Goal: Task Accomplishment & Management: Complete application form

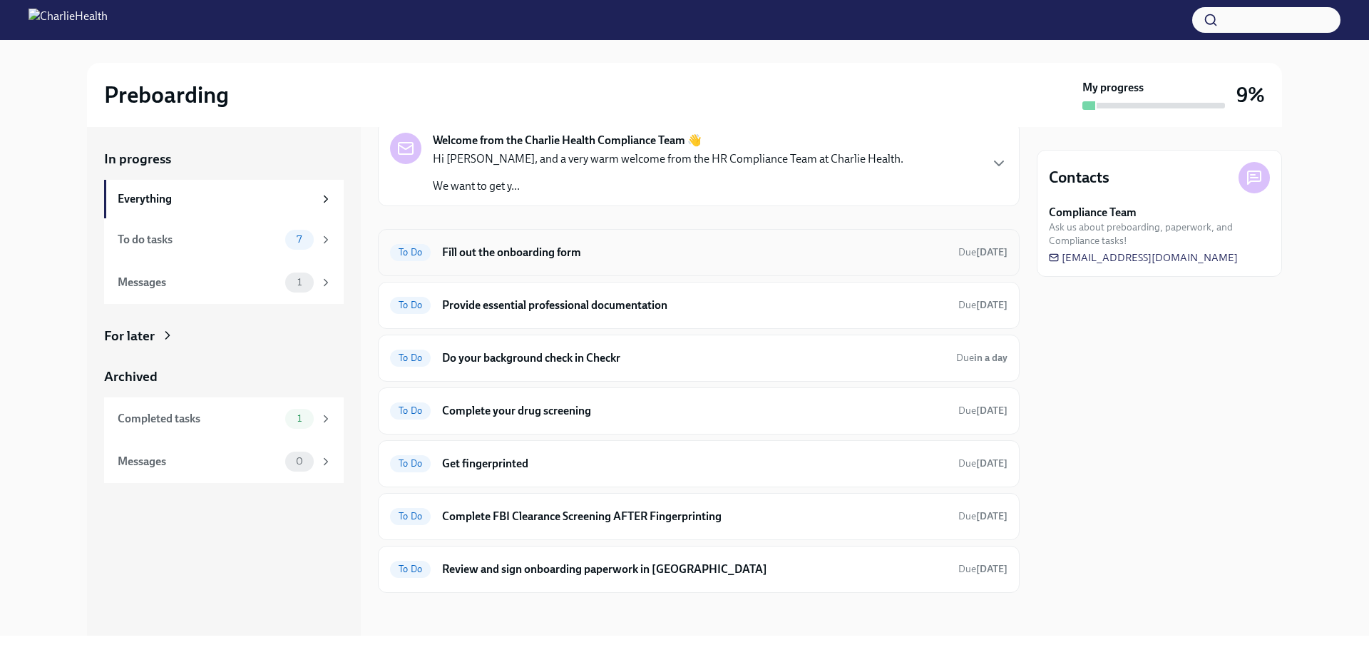
scroll to position [62, 0]
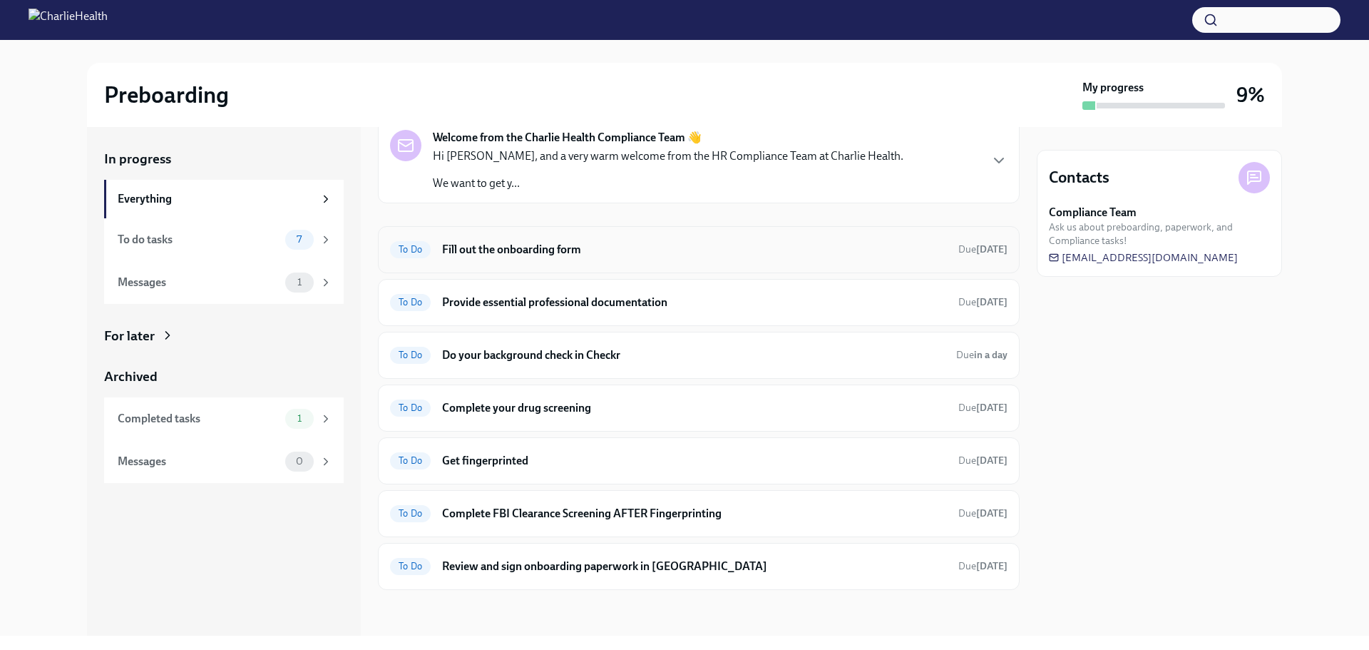
click at [682, 254] on h6 "Fill out the onboarding form" at bounding box center [694, 250] width 505 height 16
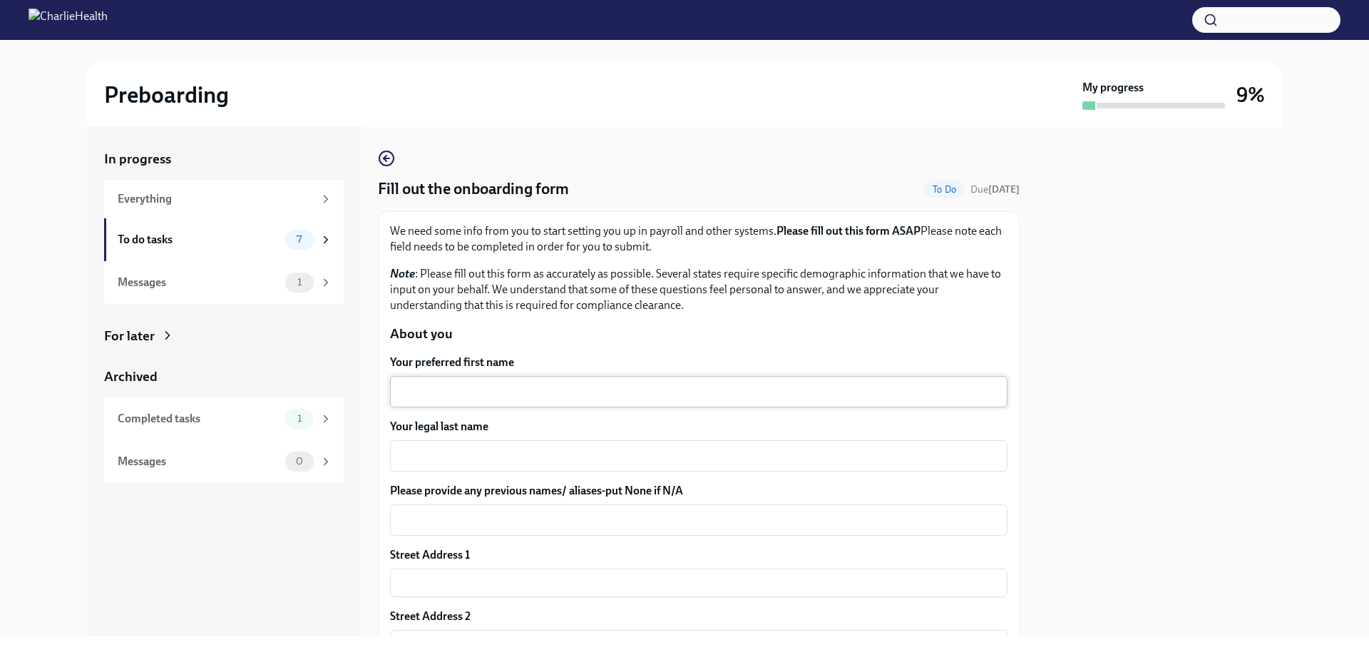
click at [605, 387] on textarea "Your preferred first name" at bounding box center [699, 391] width 600 height 17
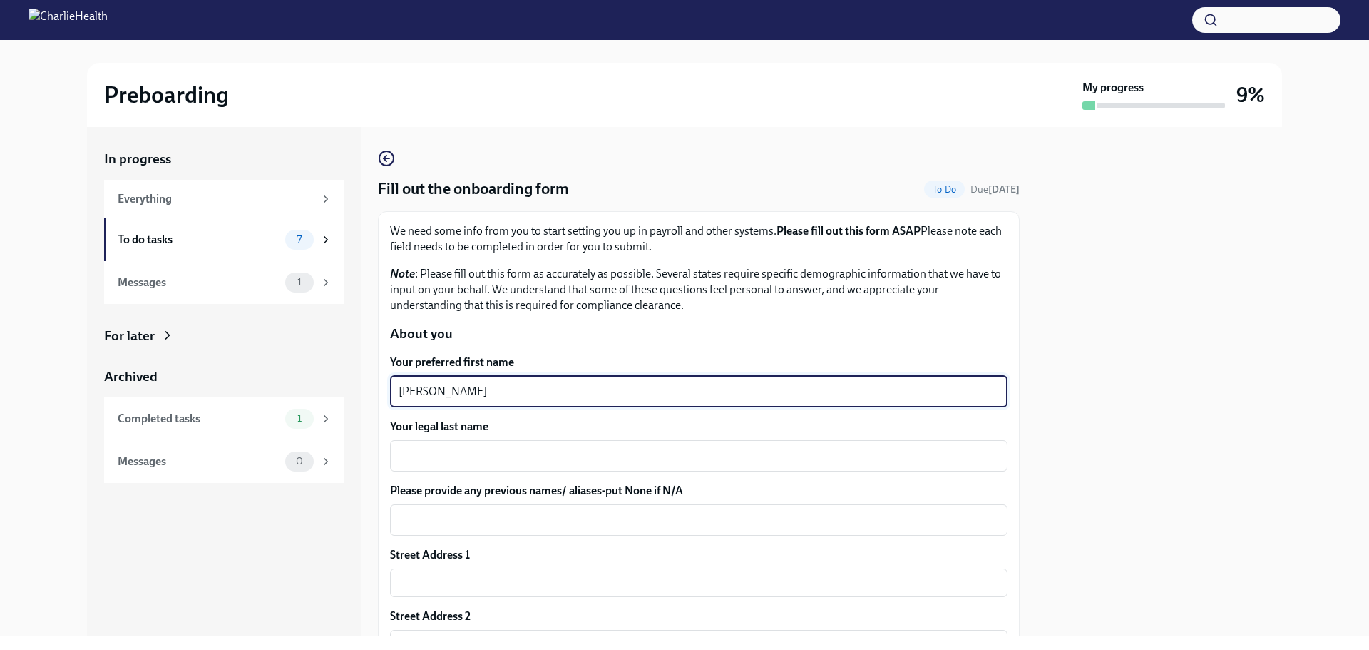
type textarea "[PERSON_NAME]"
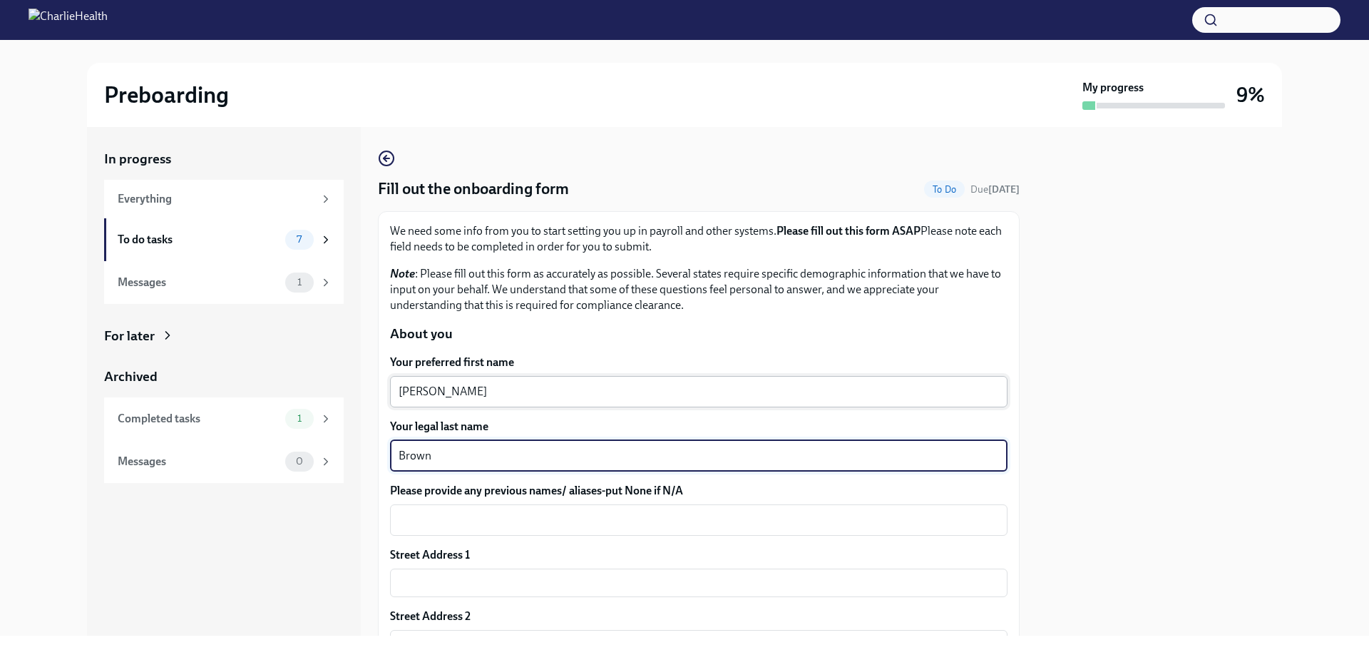
type textarea "Brown"
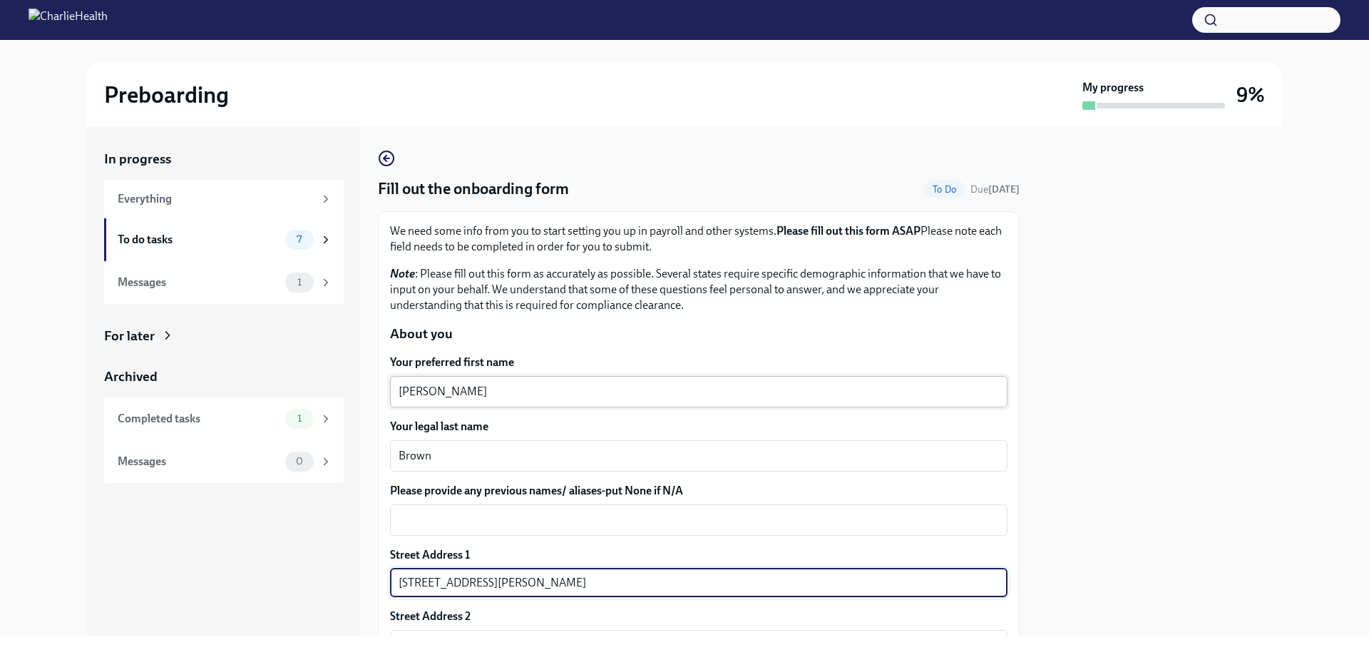
type input "[STREET_ADDRESS][PERSON_NAME]"
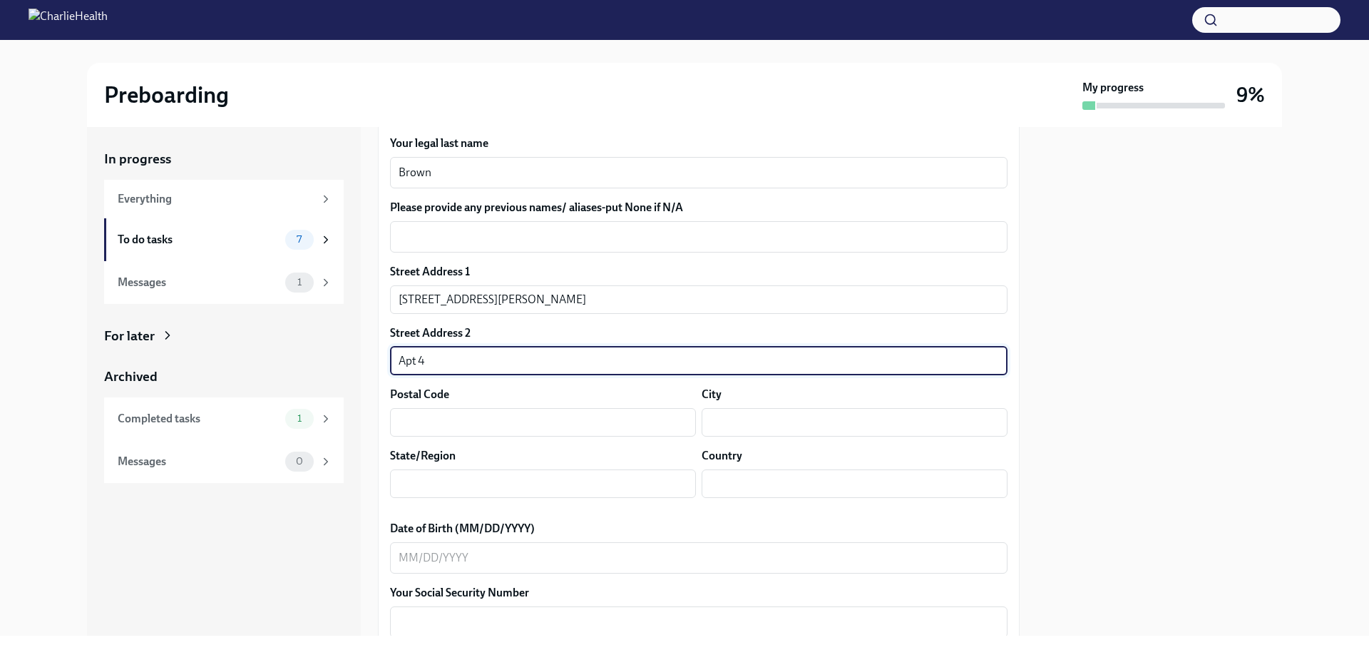
scroll to position [285, 0]
type input "Apt 4"
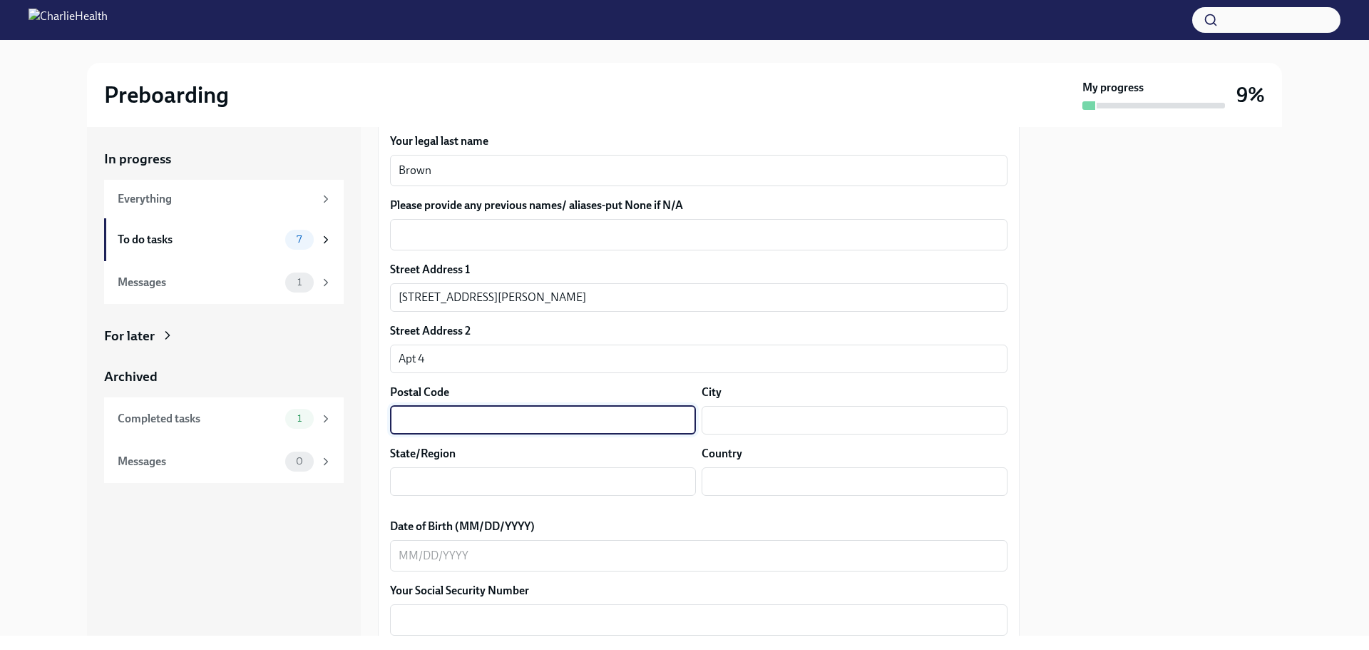
drag, startPoint x: 437, startPoint y: 430, endPoint x: 426, endPoint y: 429, distance: 10.8
click at [431, 426] on input "text" at bounding box center [543, 420] width 306 height 29
type input "17401"
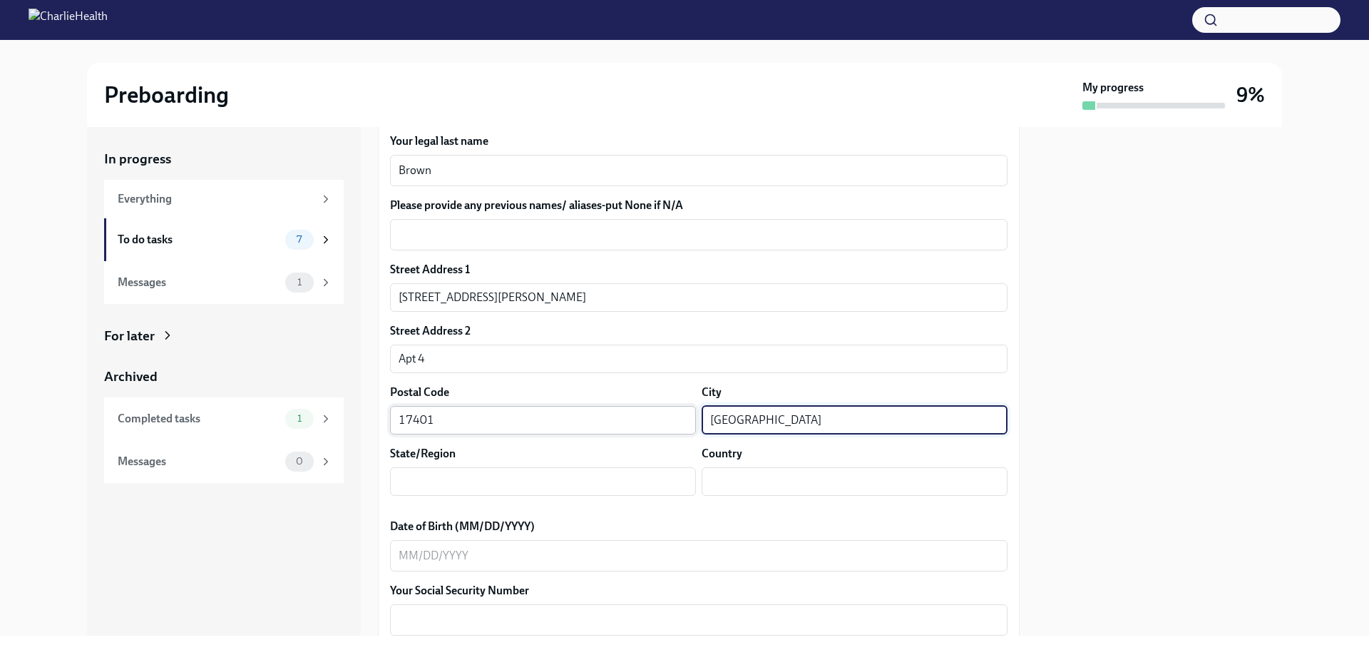
type input "[GEOGRAPHIC_DATA]"
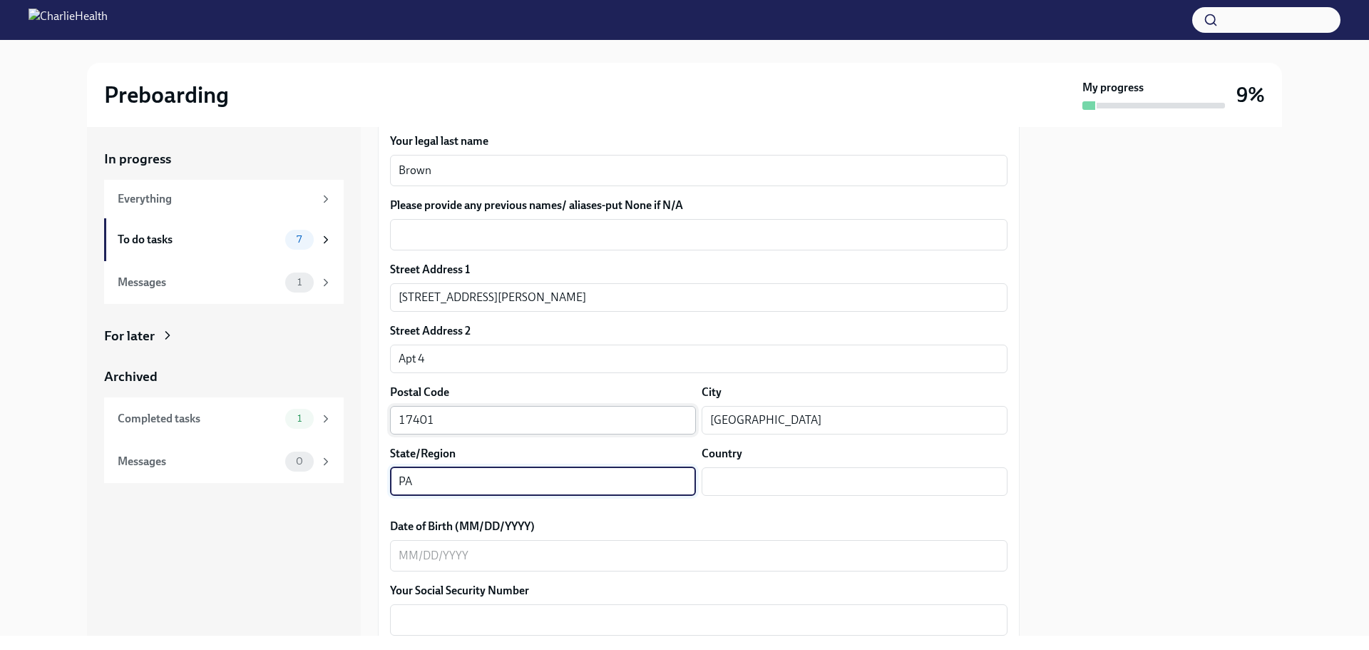
type input "PA"
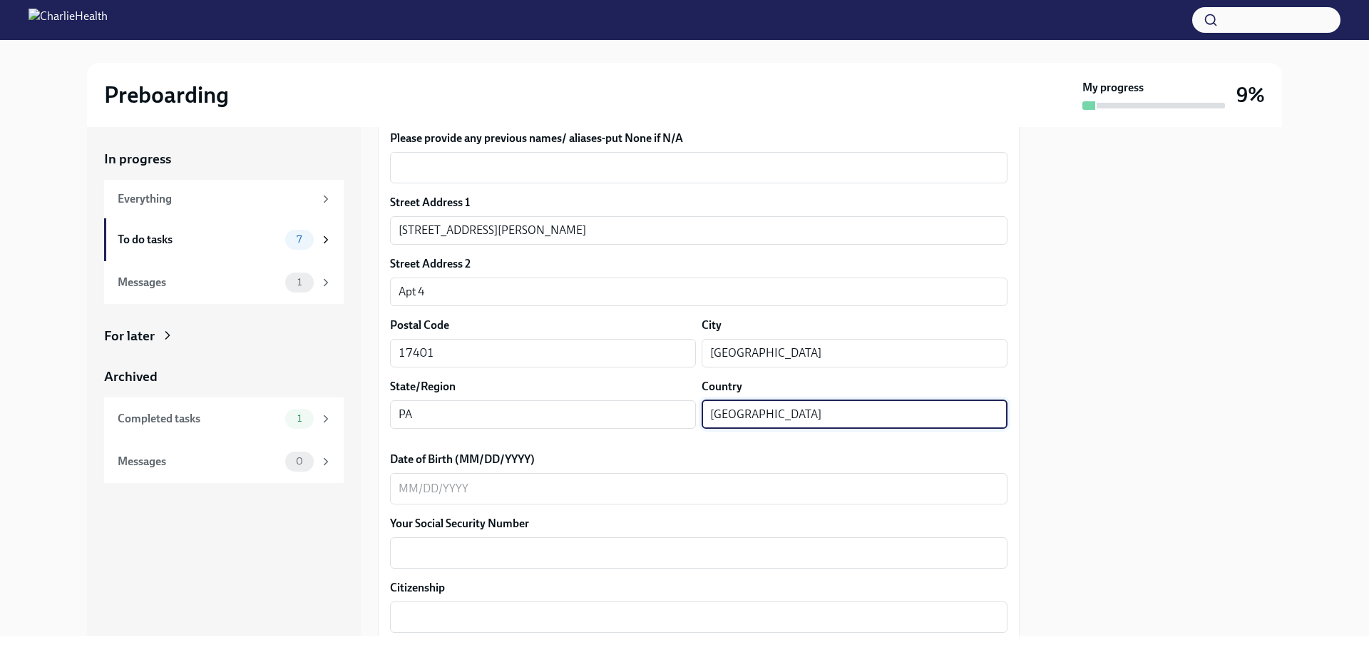
scroll to position [499, 0]
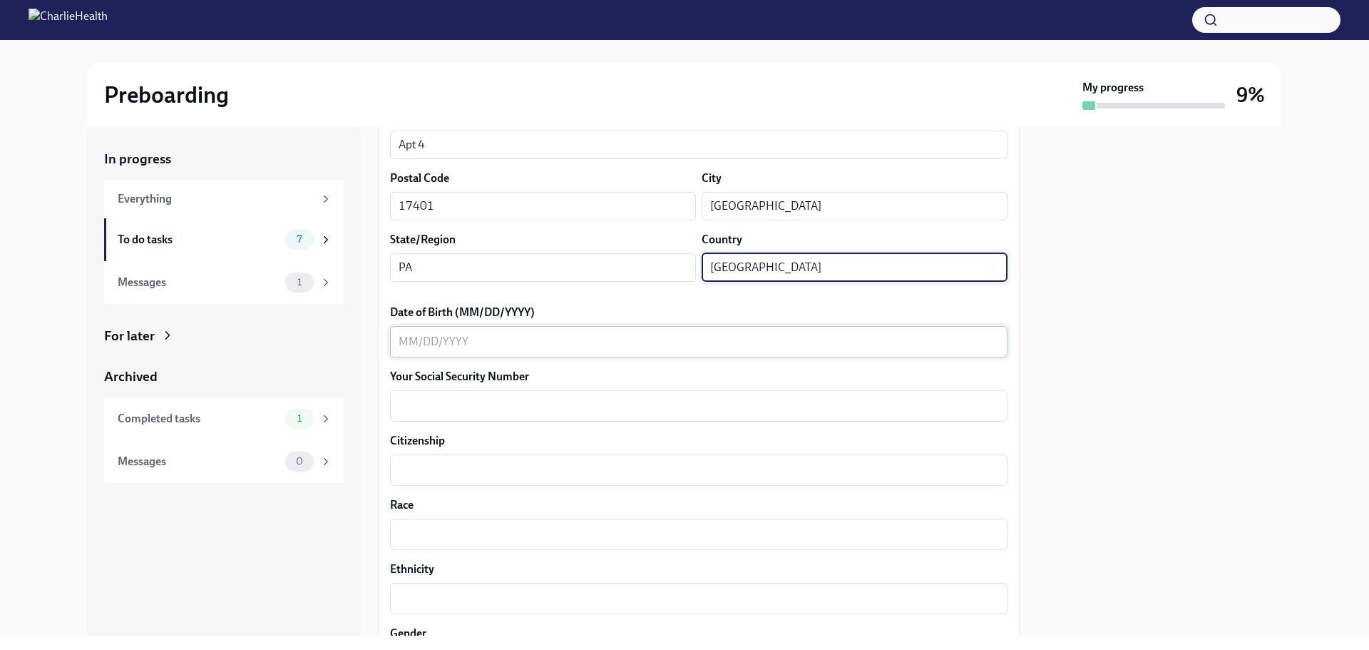
type input "[GEOGRAPHIC_DATA]"
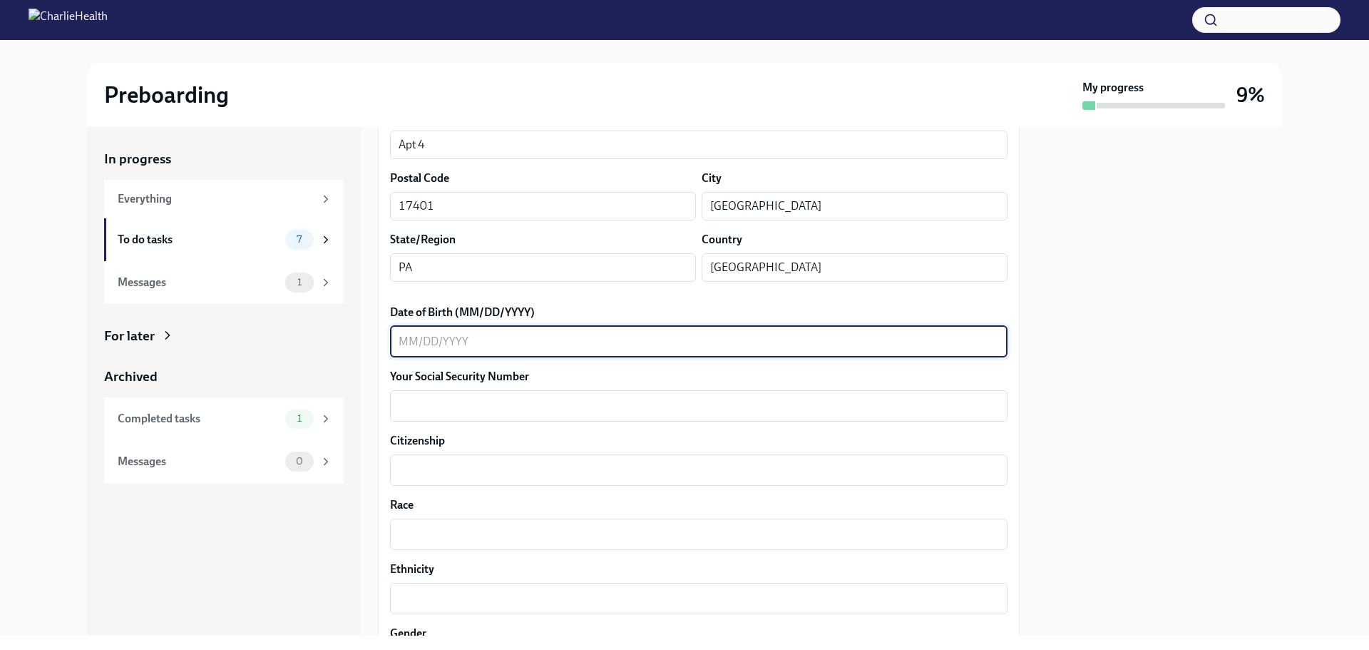
click at [465, 344] on textarea "Date of Birth (MM/DD/YYYY)" at bounding box center [699, 341] width 600 height 17
type textarea "[DATE]"
click at [481, 408] on textarea "Your Social Security Number" at bounding box center [699, 405] width 600 height 17
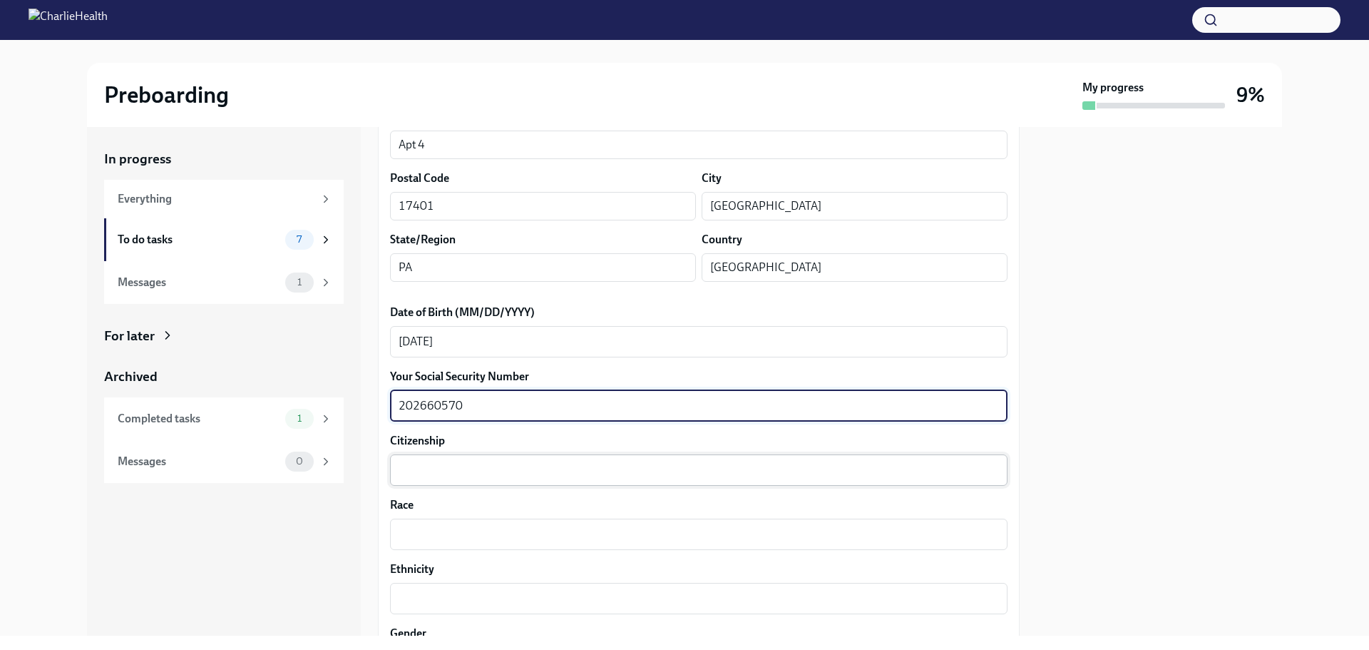
type textarea "202660570"
click at [451, 475] on textarea "Citizenship" at bounding box center [699, 469] width 600 height 17
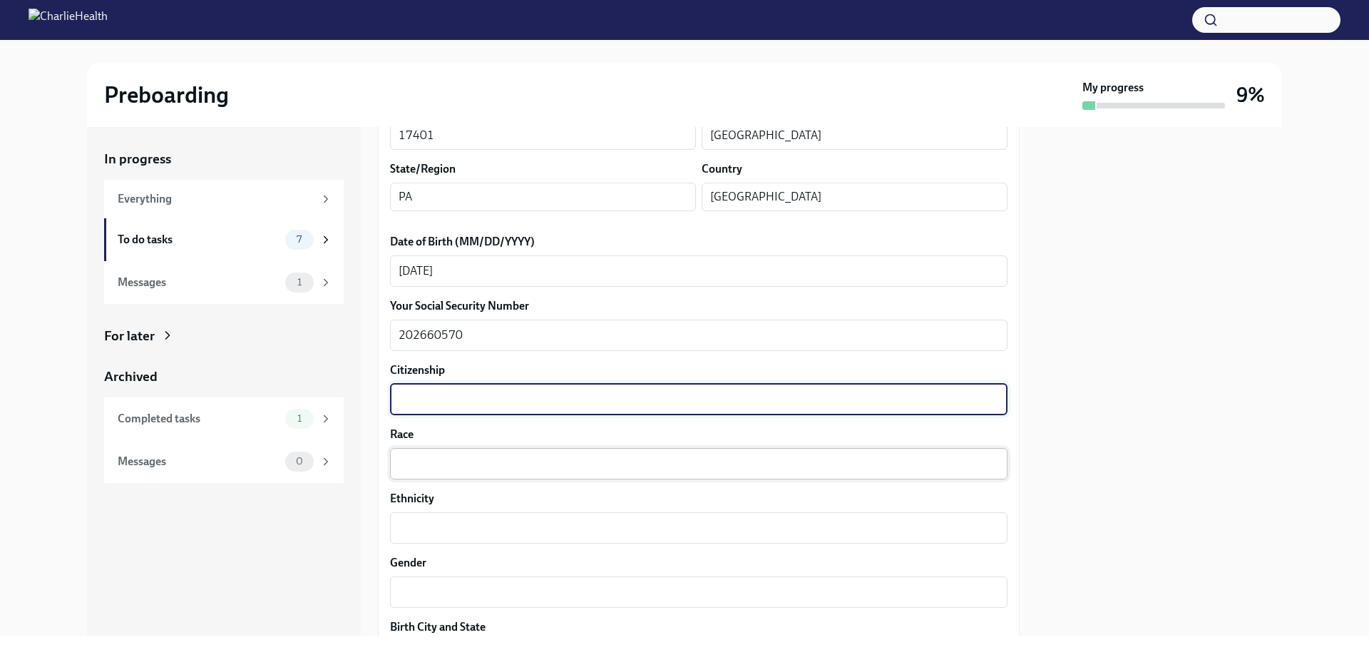
scroll to position [570, 0]
type textarea "[GEOGRAPHIC_DATA]"
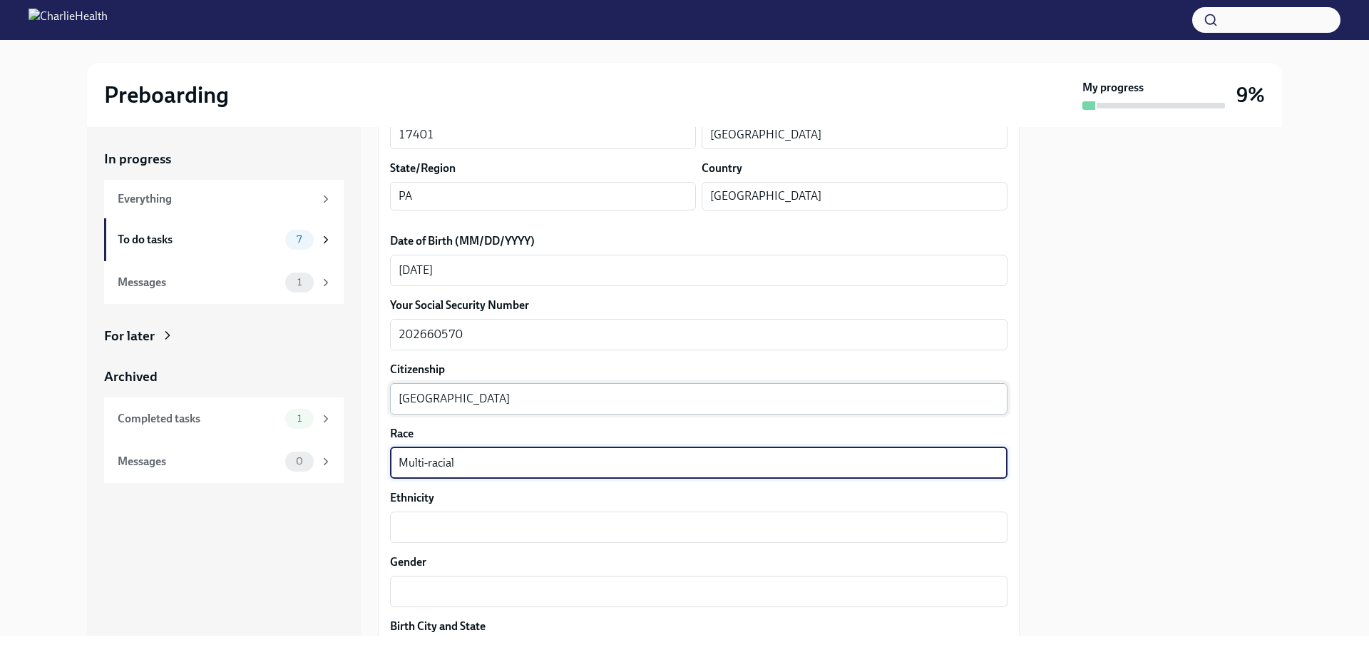
type textarea "Multi-racial"
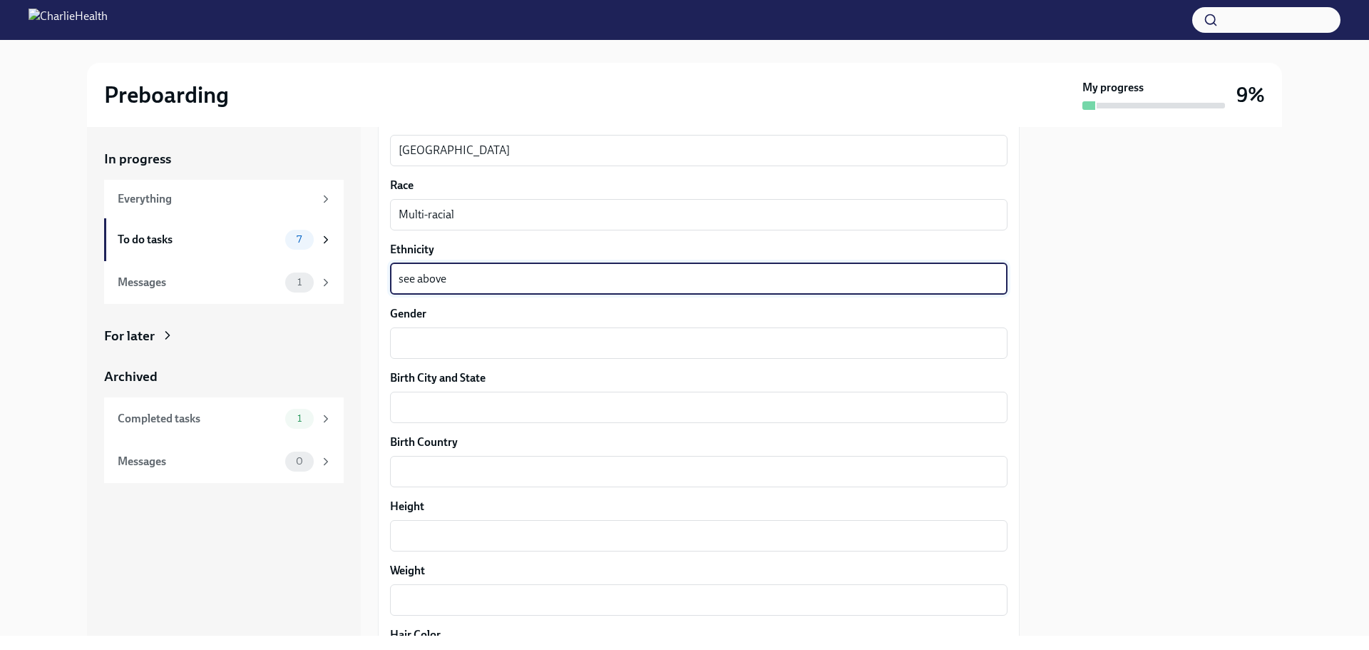
scroll to position [856, 0]
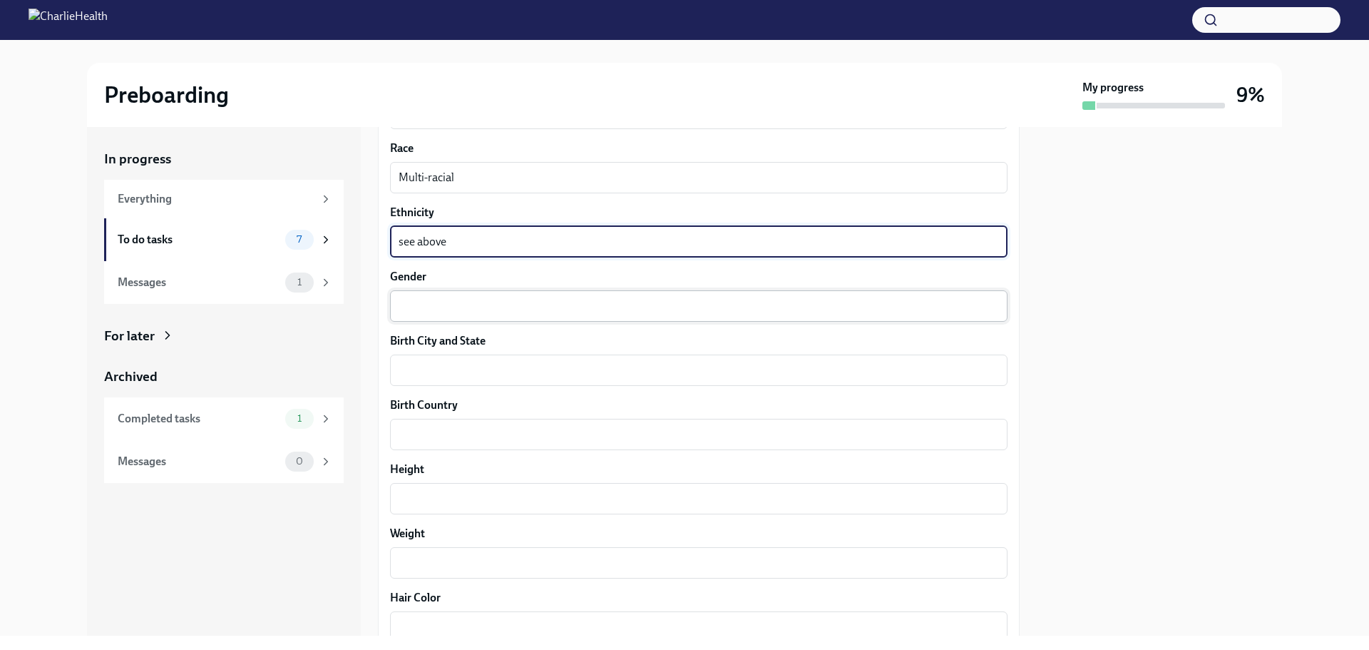
type textarea "see above"
click at [437, 302] on textarea "Gender" at bounding box center [699, 305] width 600 height 17
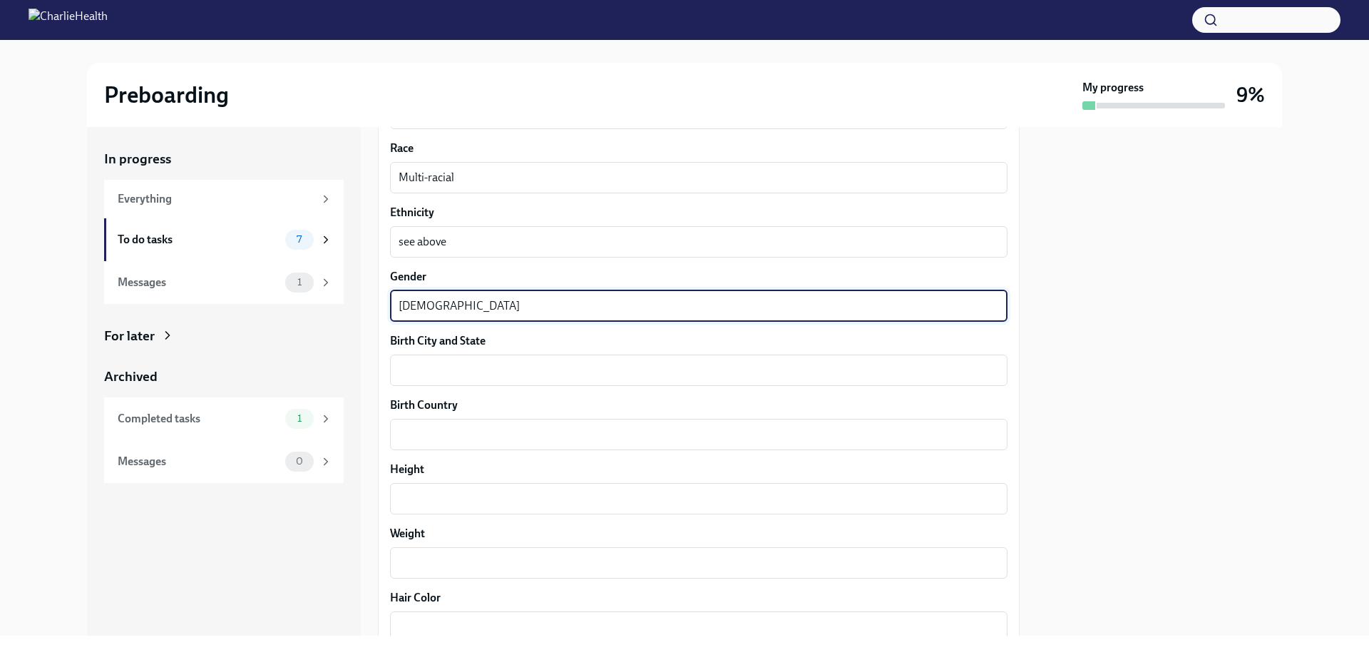
type textarea "[DEMOGRAPHIC_DATA]"
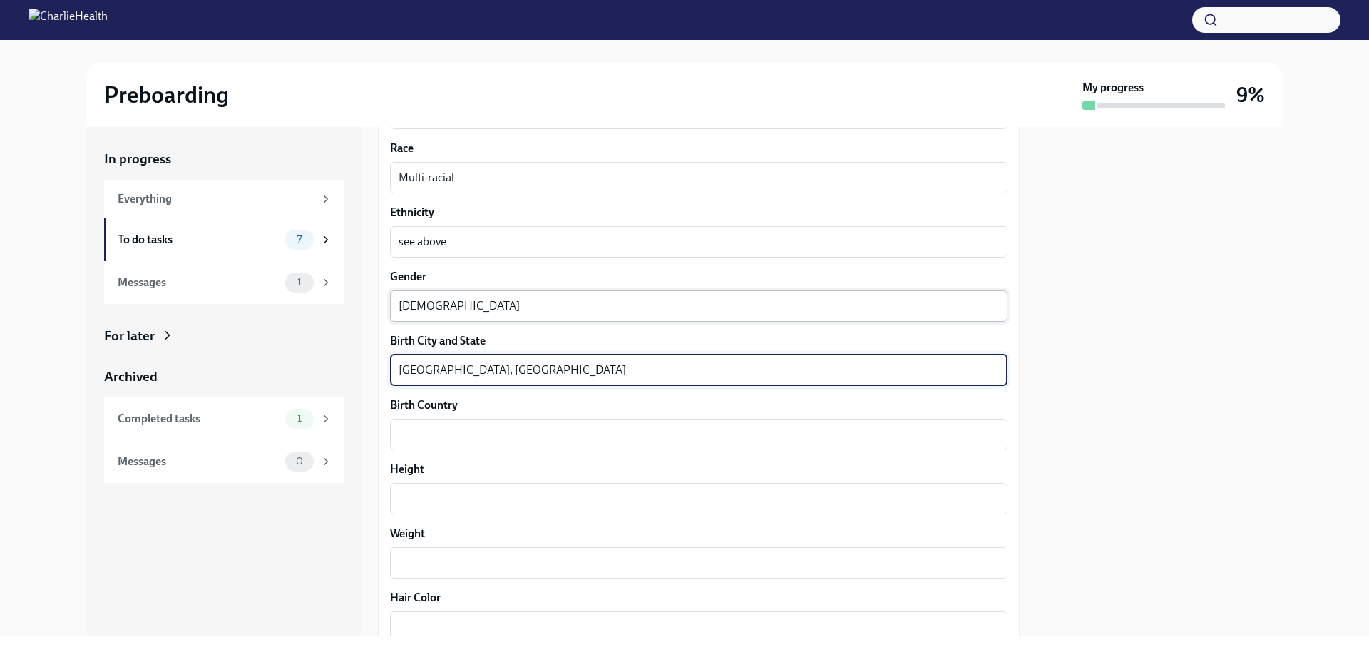
type textarea "[GEOGRAPHIC_DATA], [GEOGRAPHIC_DATA]"
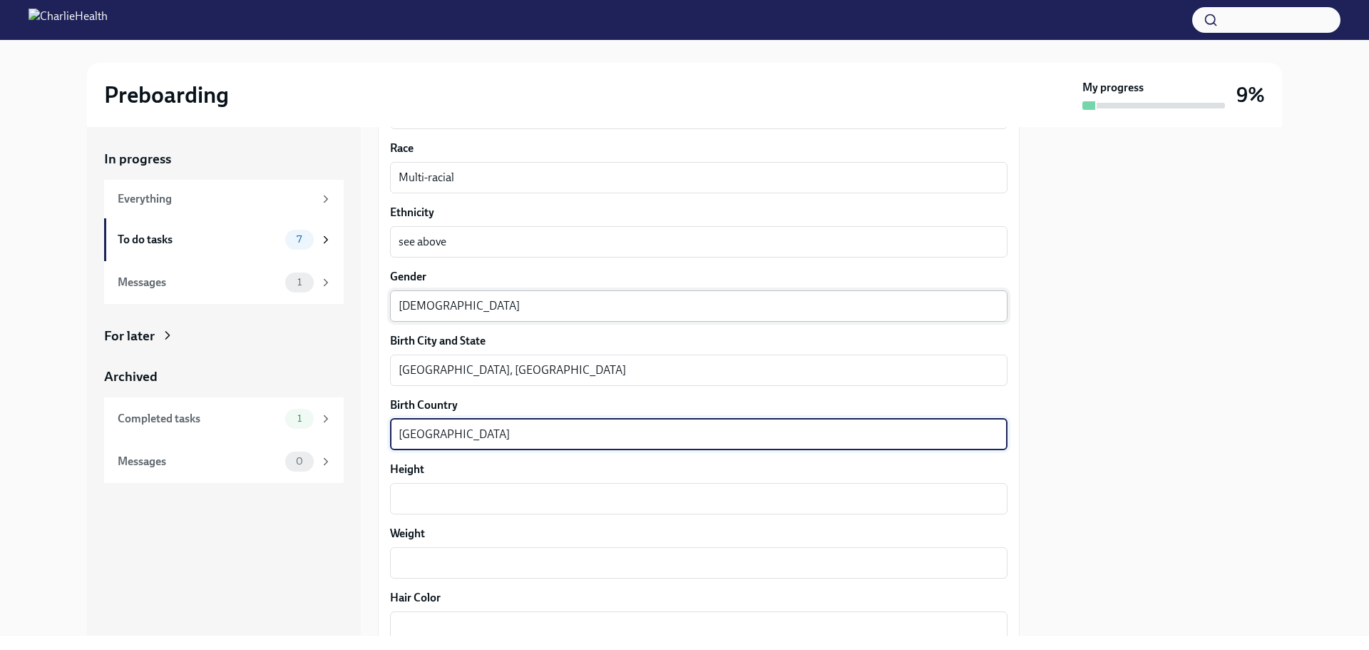
type textarea "[GEOGRAPHIC_DATA]"
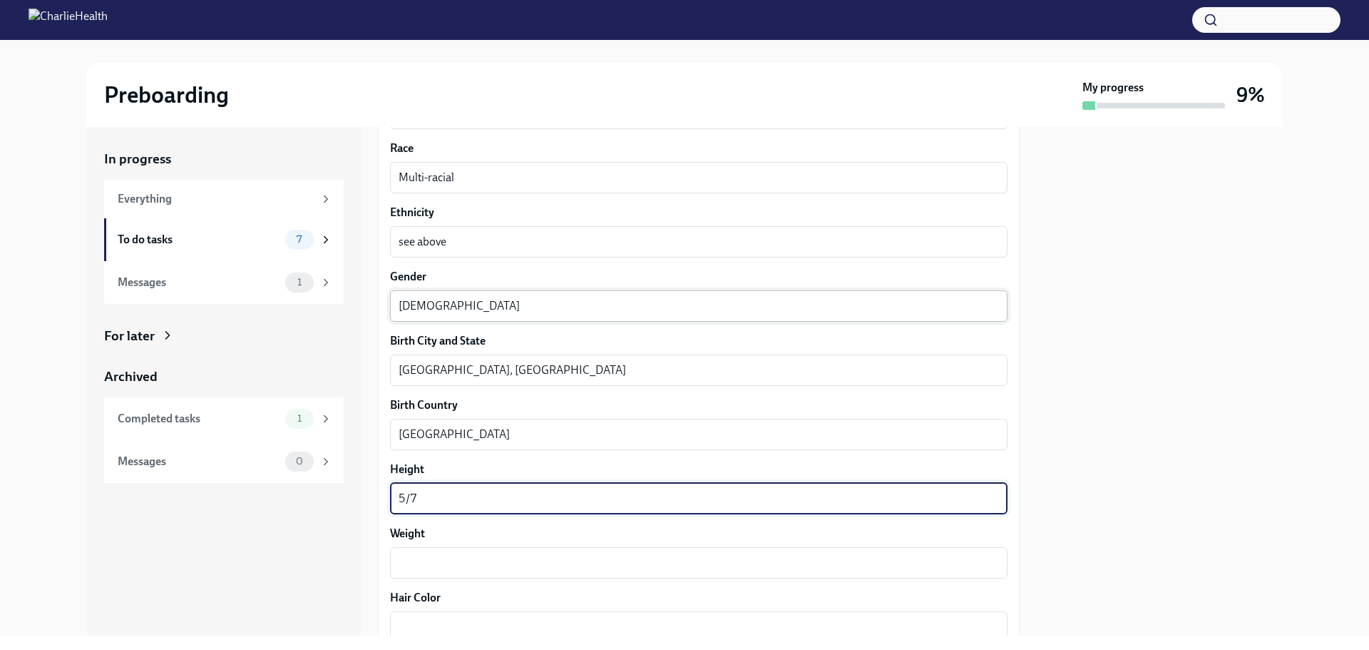
type textarea "5/7"
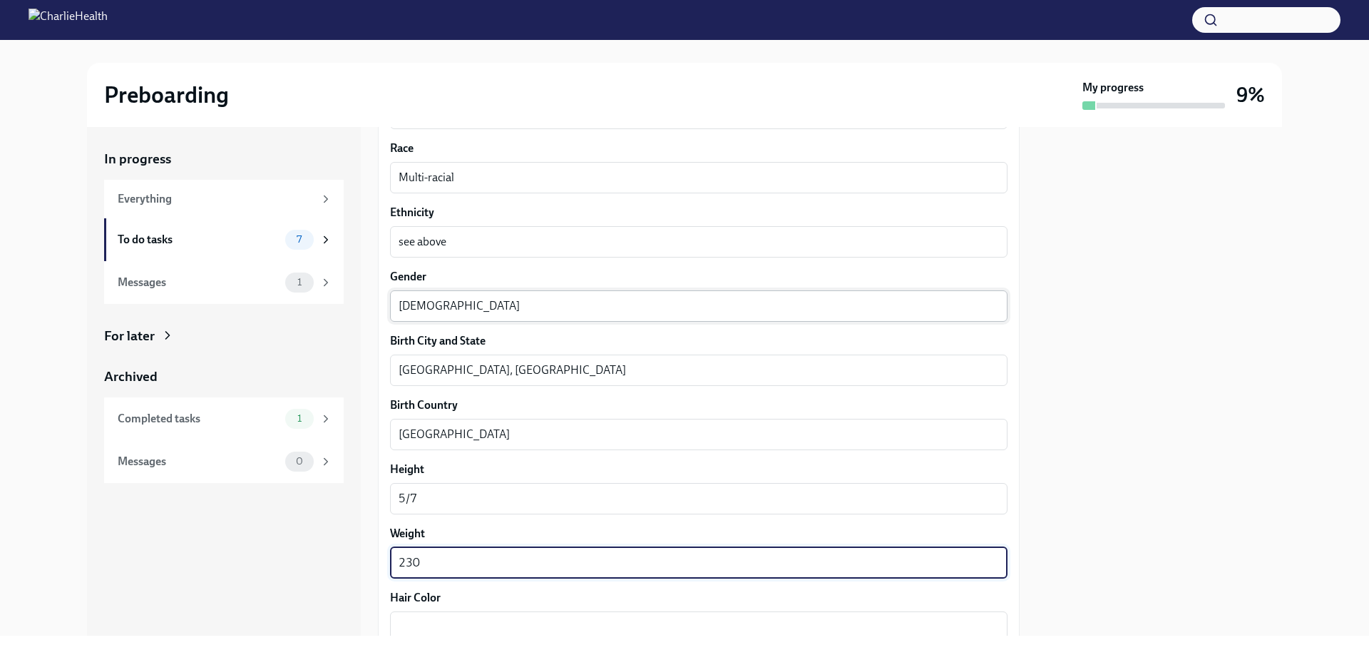
type textarea "230"
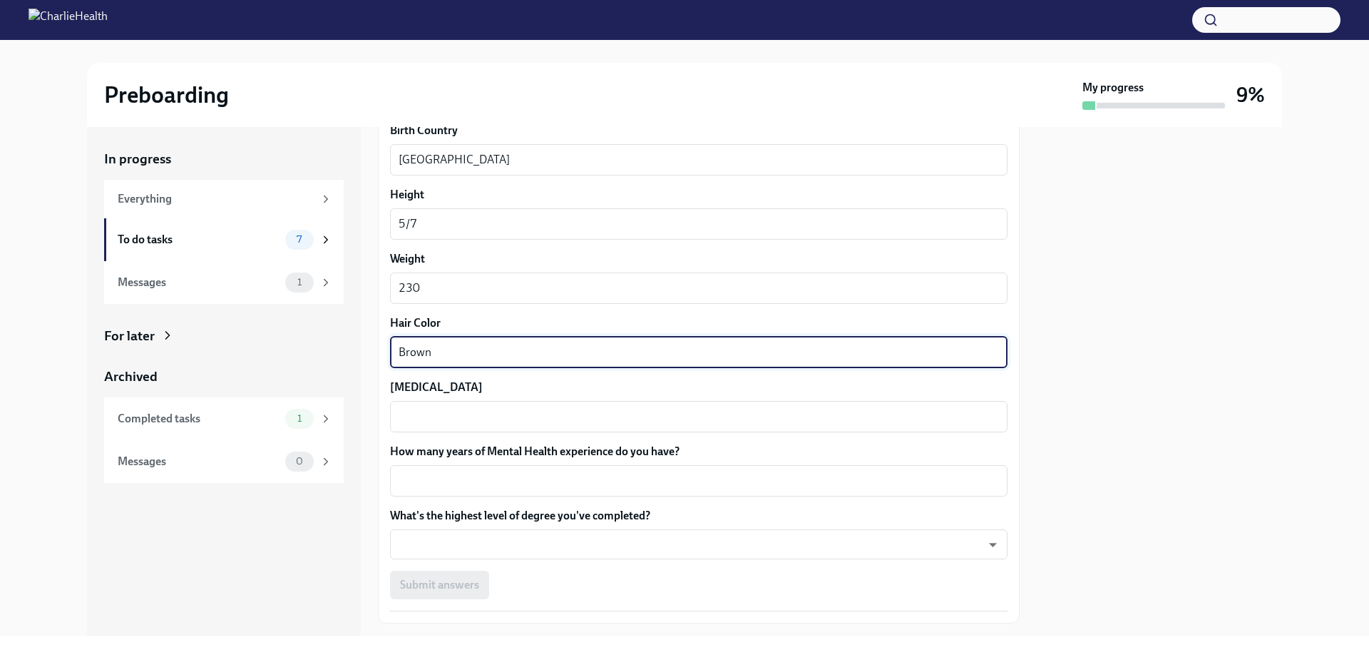
scroll to position [1141, 0]
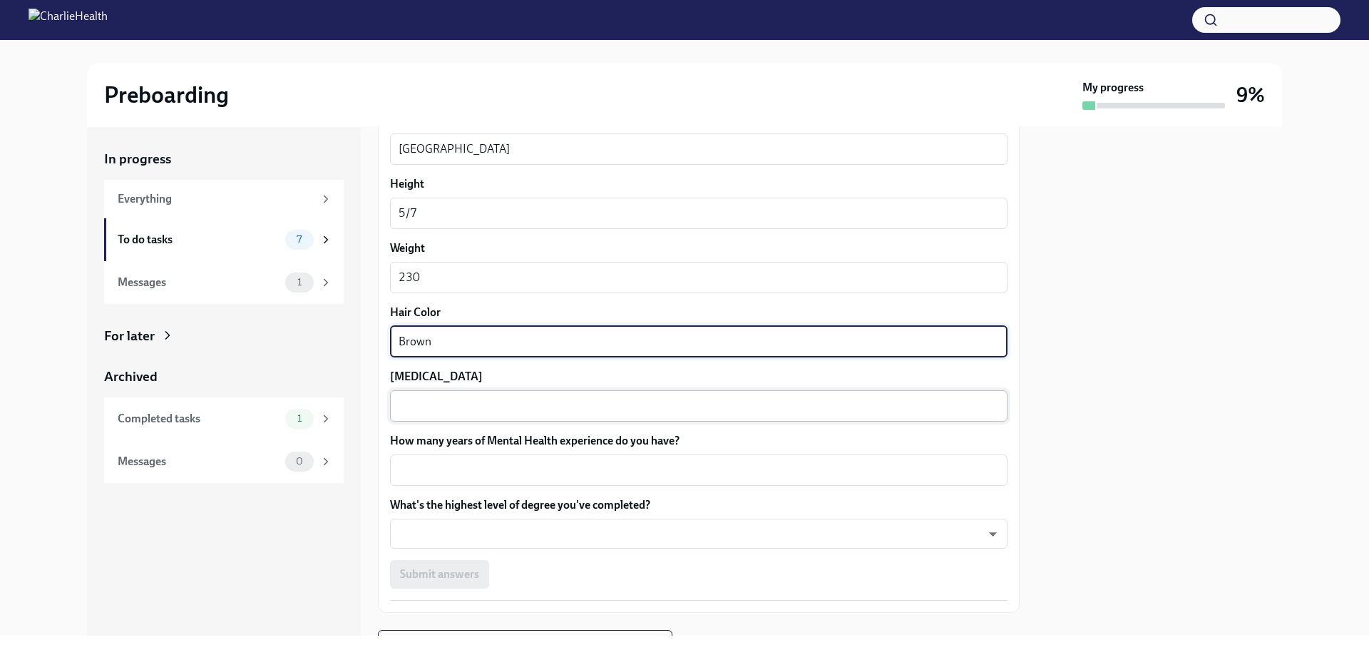
type textarea "Brown"
click at [616, 402] on textarea "[MEDICAL_DATA]" at bounding box center [699, 405] width 600 height 17
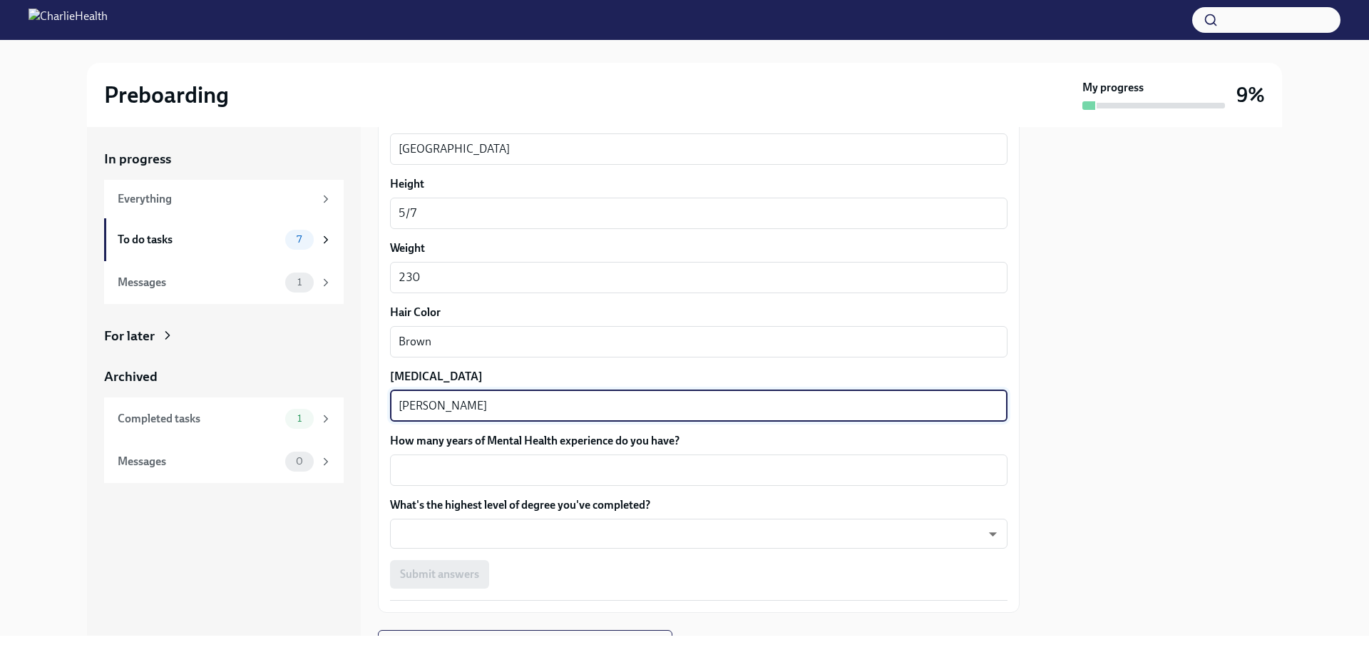
type textarea "[PERSON_NAME]"
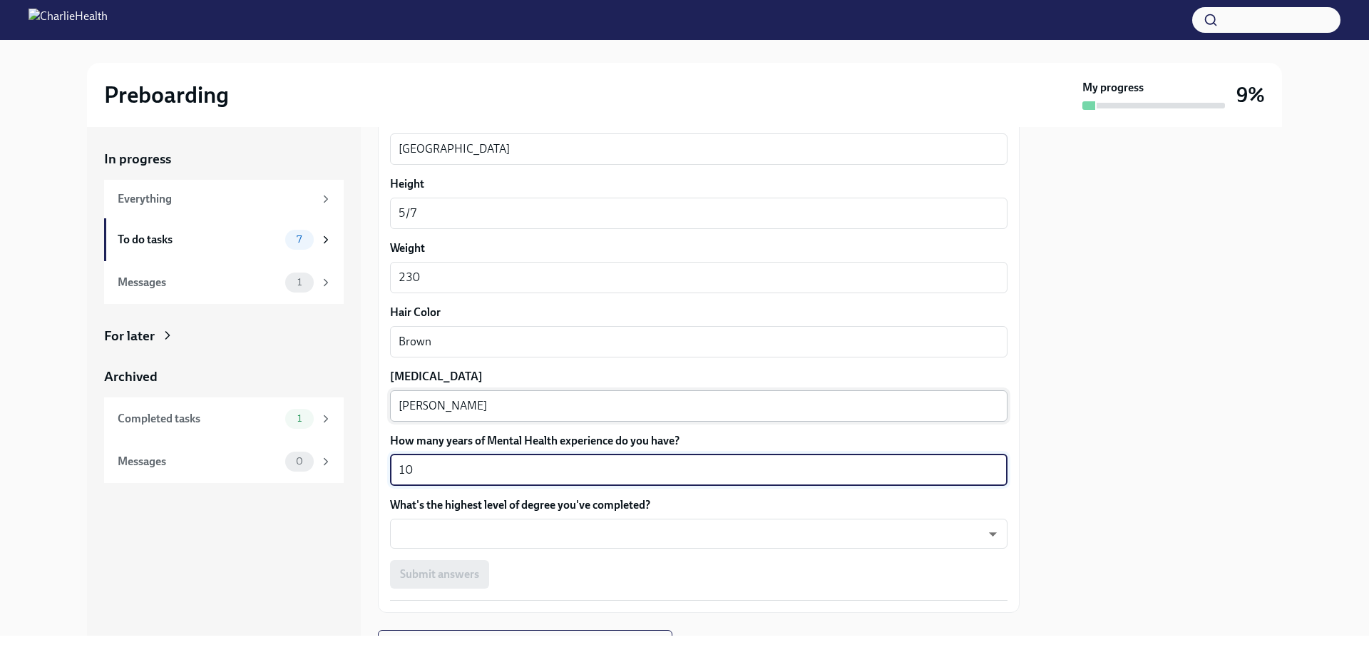
type textarea "10"
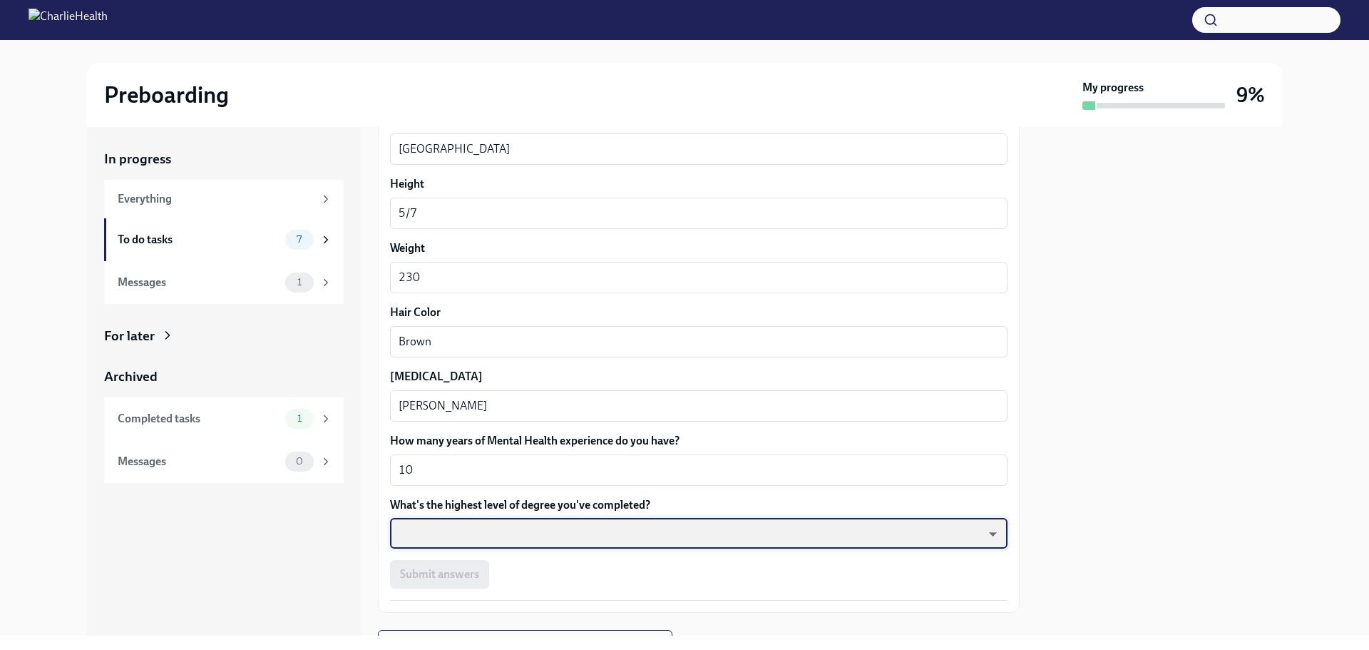
scroll to position [1209, 0]
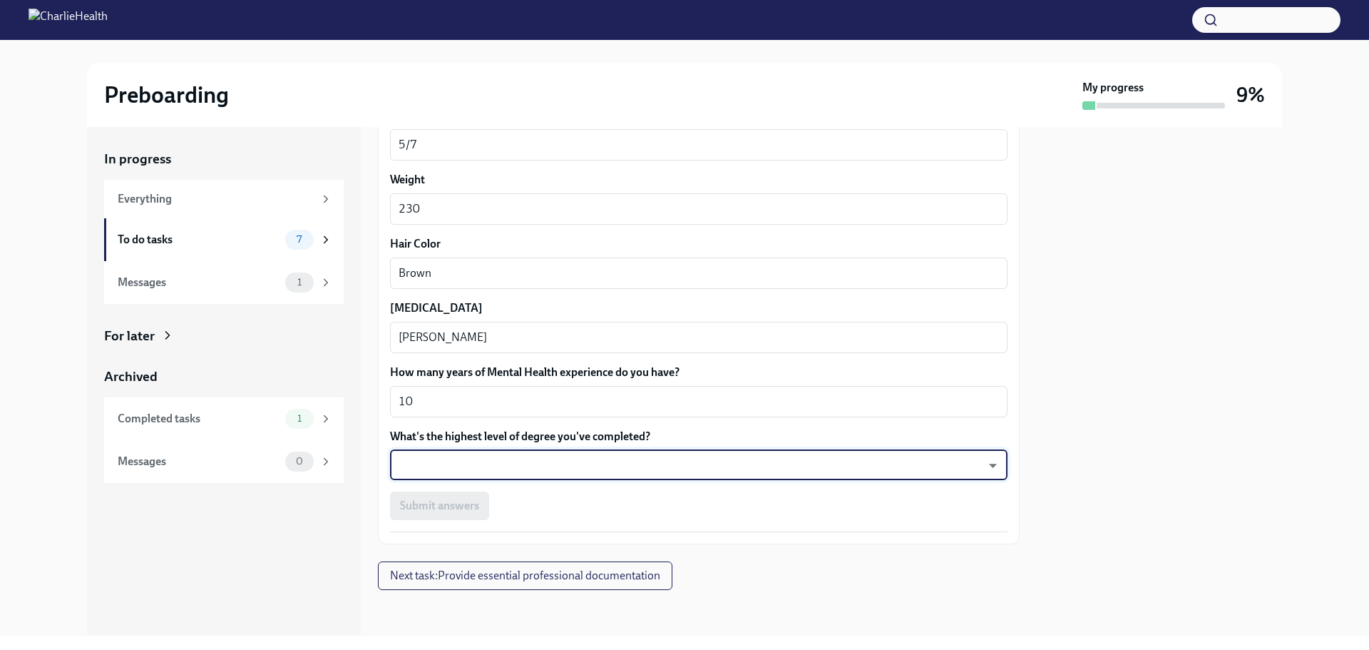
click at [679, 456] on body "Preboarding My progress 9% In progress Everything To do tasks 7 Messages 1 For …" at bounding box center [684, 325] width 1369 height 650
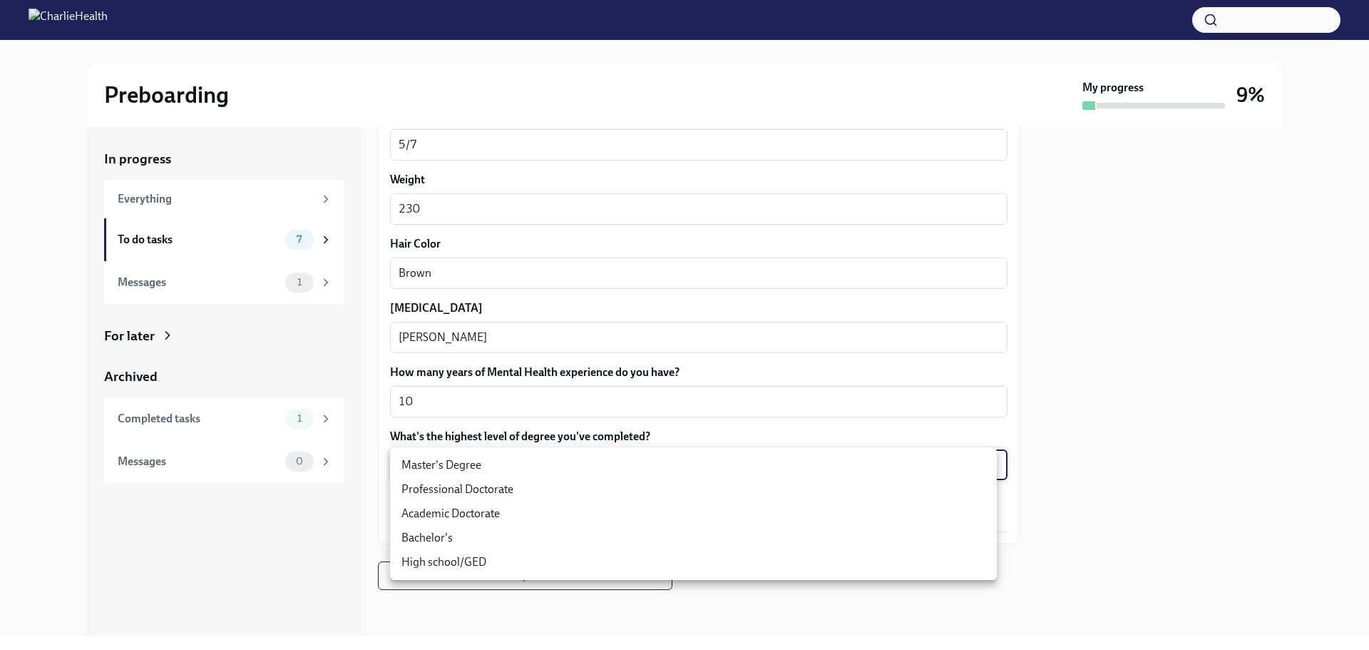
click at [656, 465] on li "Master's Degree" at bounding box center [693, 465] width 607 height 24
type input "2vBr-ghkD"
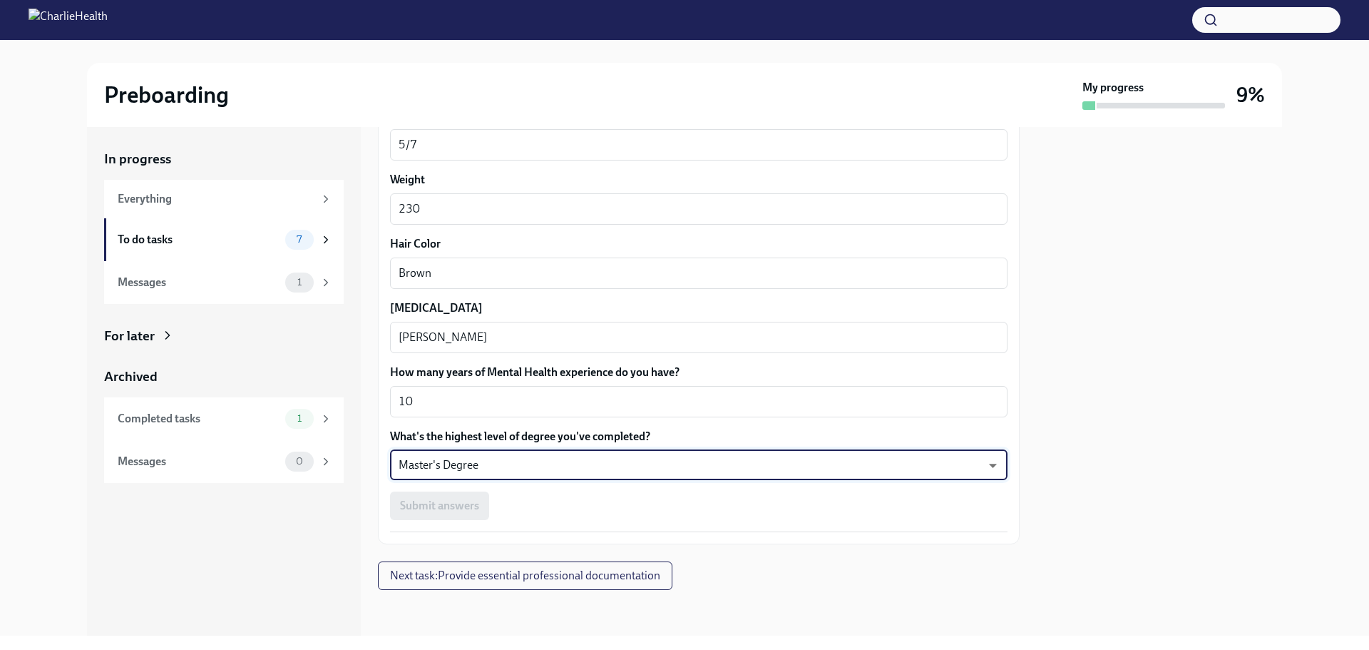
click at [415, 498] on div "Submit answers" at bounding box center [698, 505] width 617 height 29
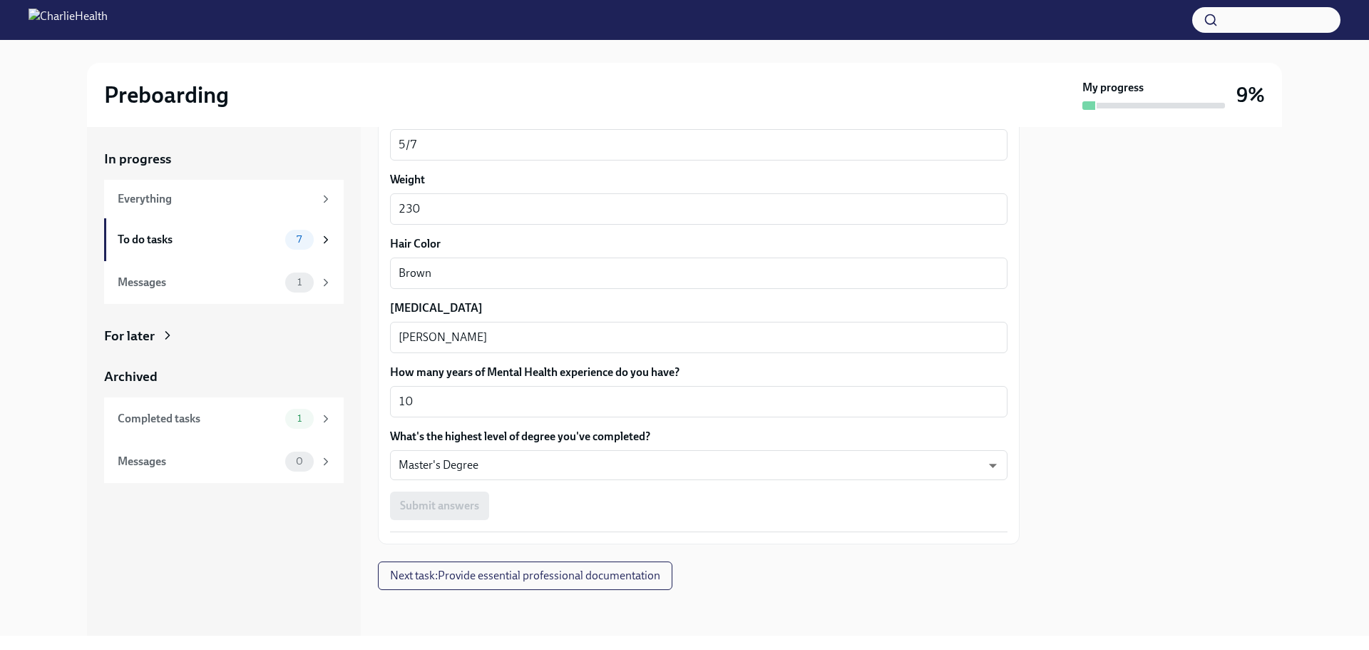
click at [427, 505] on div "Submit answers" at bounding box center [698, 505] width 617 height 29
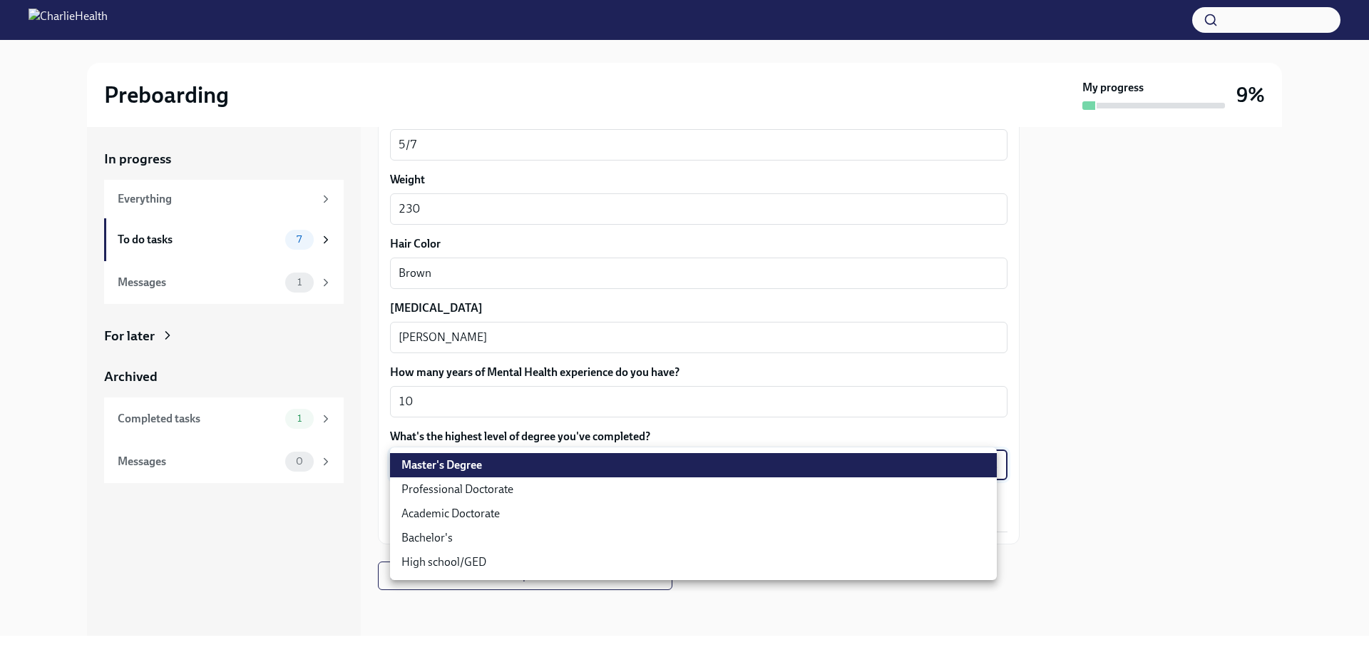
click at [829, 468] on body "Preboarding My progress 9% In progress Everything To do tasks 7 Messages 1 For …" at bounding box center [684, 325] width 1369 height 650
click at [829, 468] on li "Master's Degree" at bounding box center [693, 465] width 607 height 24
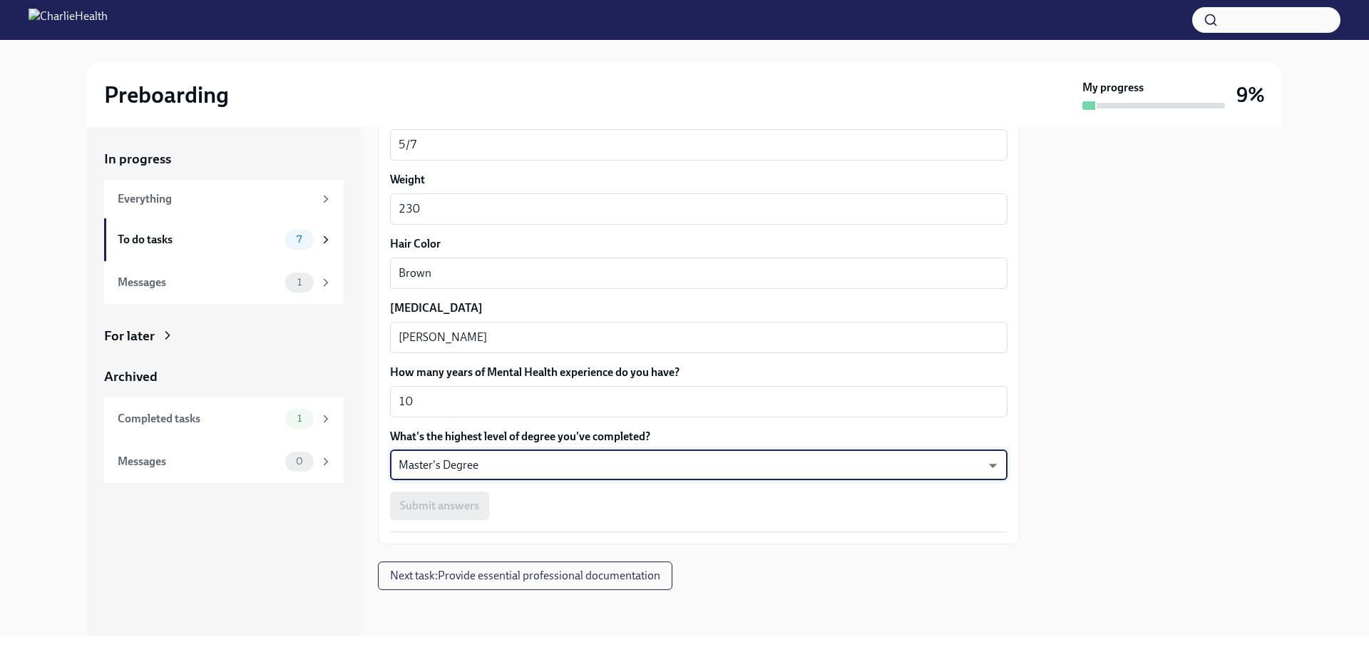
click at [463, 501] on div "Submit answers" at bounding box center [698, 505] width 617 height 29
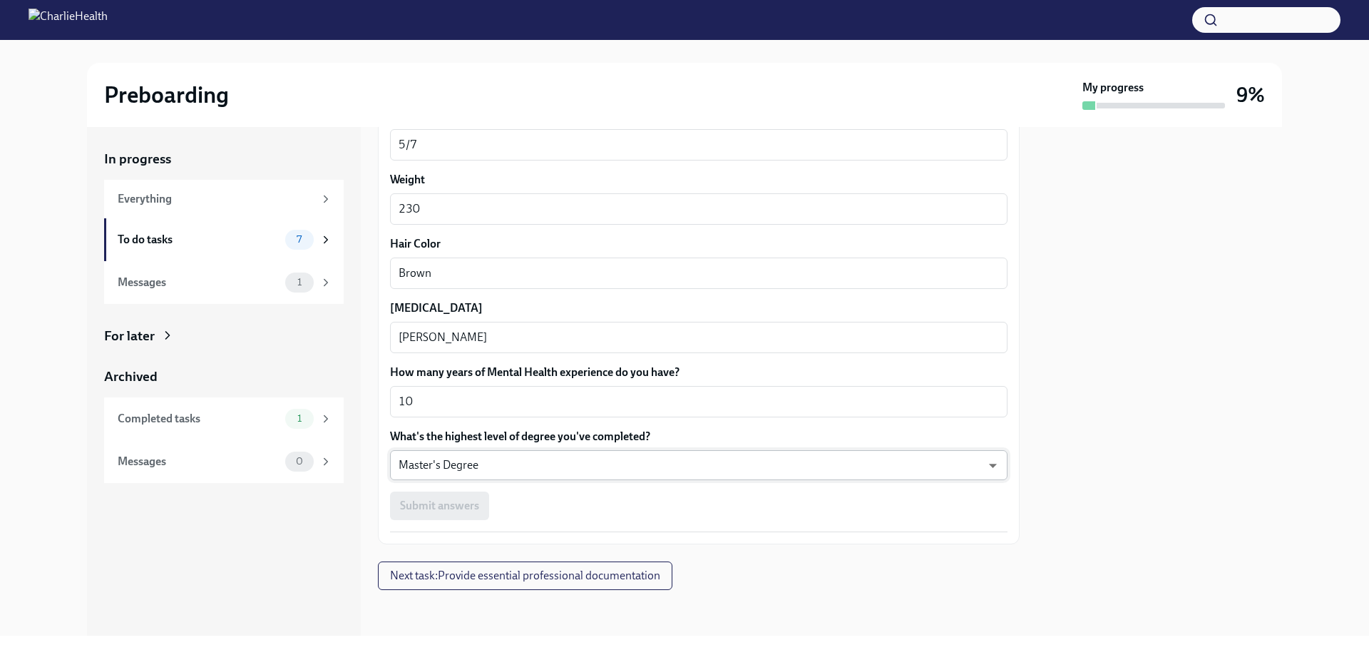
click at [486, 470] on body "Preboarding My progress 9% In progress Everything To do tasks 7 Messages 1 For …" at bounding box center [684, 325] width 1369 height 650
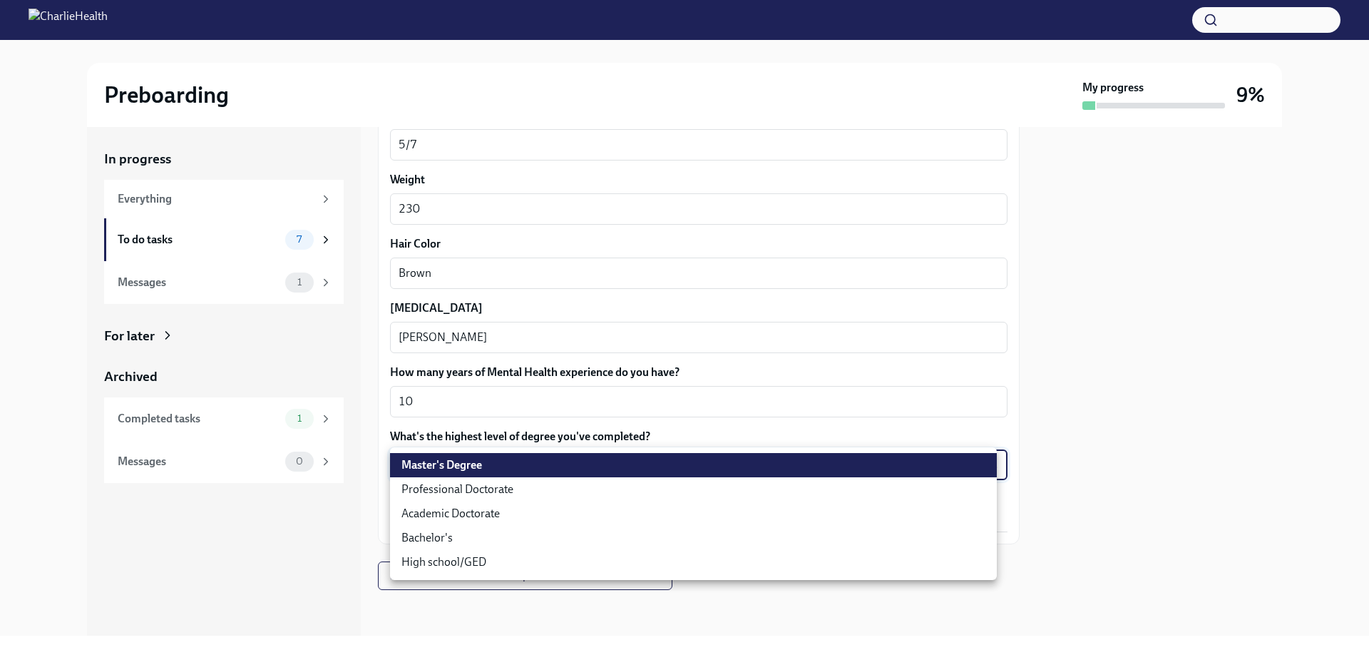
click at [473, 465] on li "Master's Degree" at bounding box center [693, 465] width 607 height 24
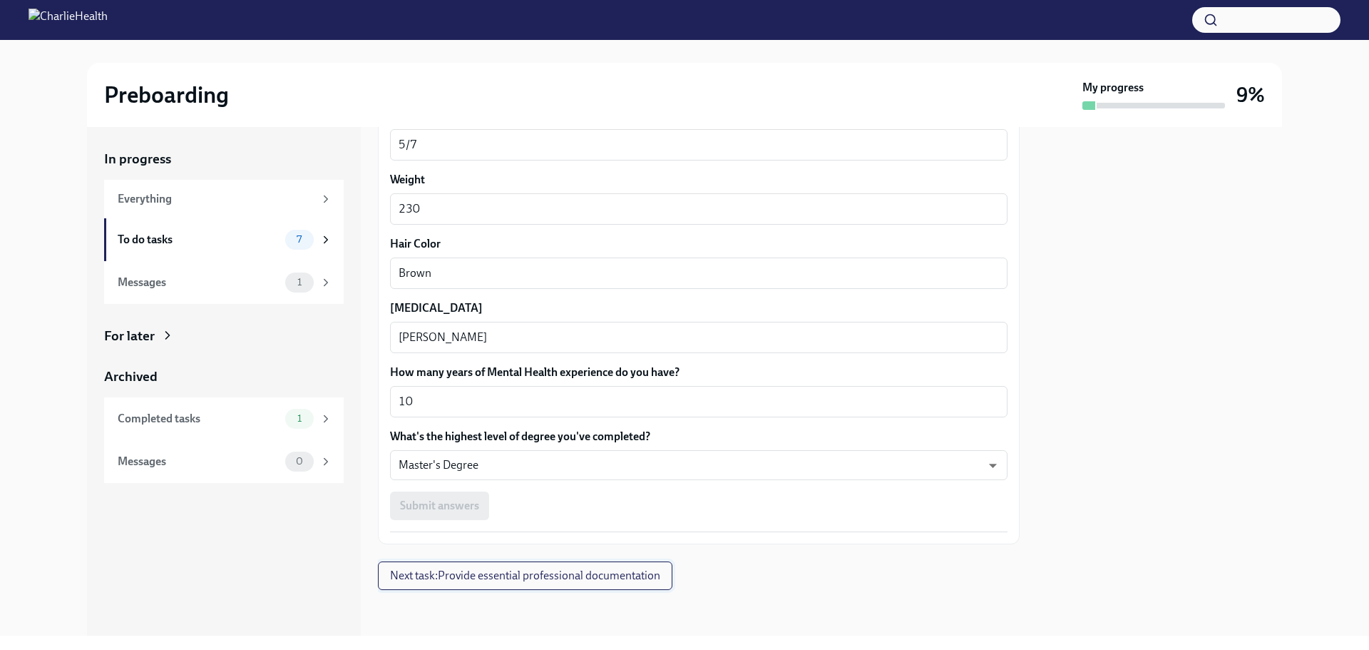
click at [512, 571] on span "Next task : Provide essential professional documentation" at bounding box center [525, 575] width 270 height 14
